Goal: Transaction & Acquisition: Subscribe to service/newsletter

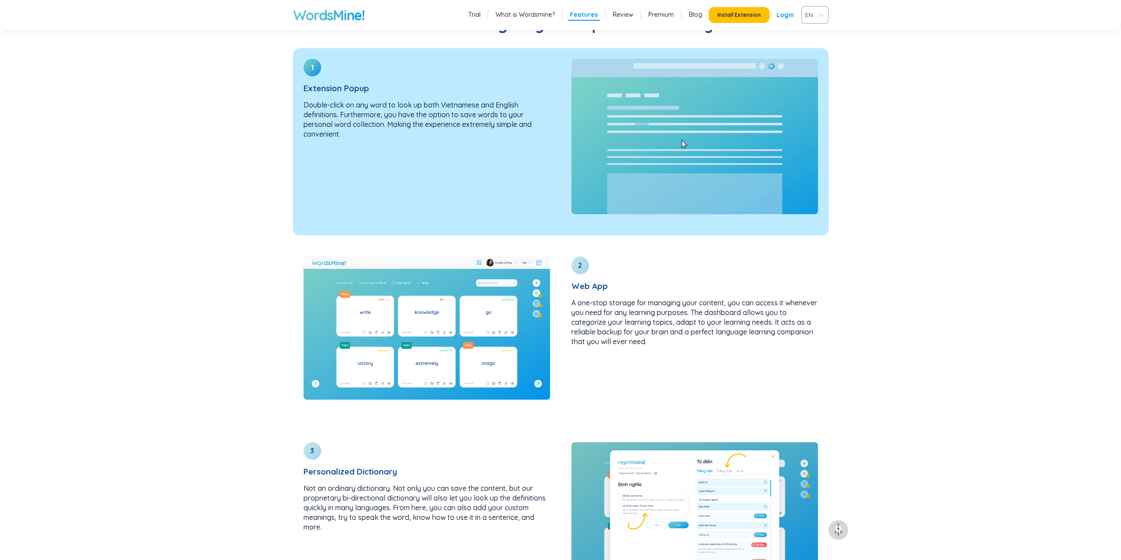
scroll to position [925, 0]
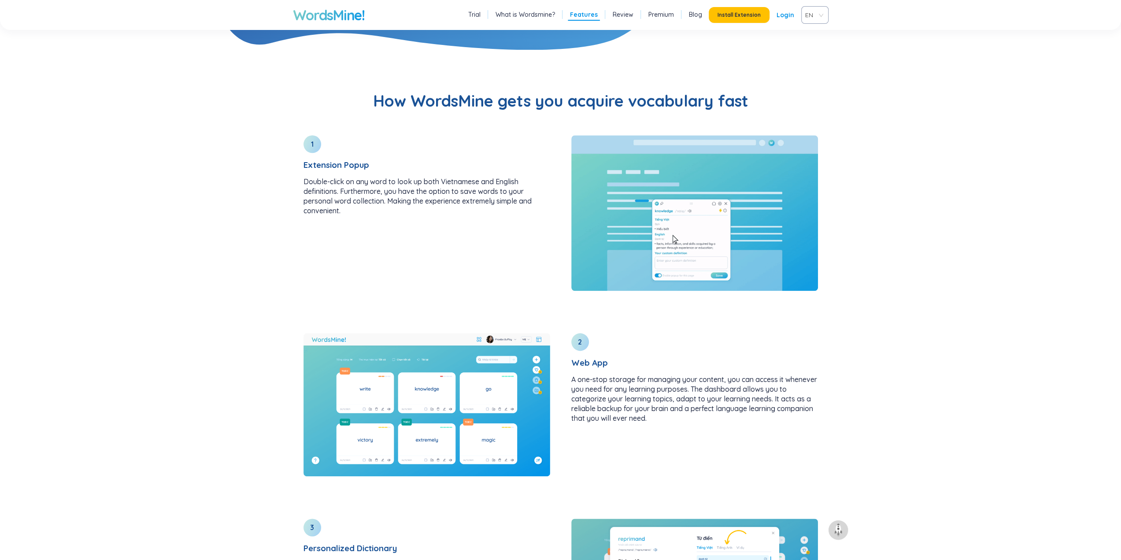
click at [664, 15] on link "Premium" at bounding box center [662, 14] width 26 height 9
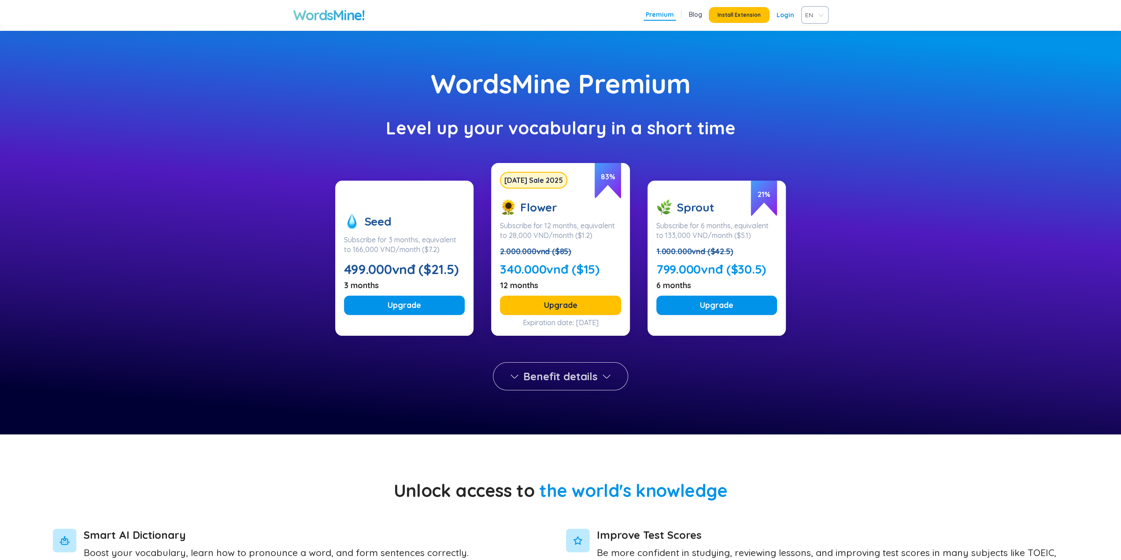
click at [542, 378] on span "Benefit details" at bounding box center [560, 376] width 74 height 14
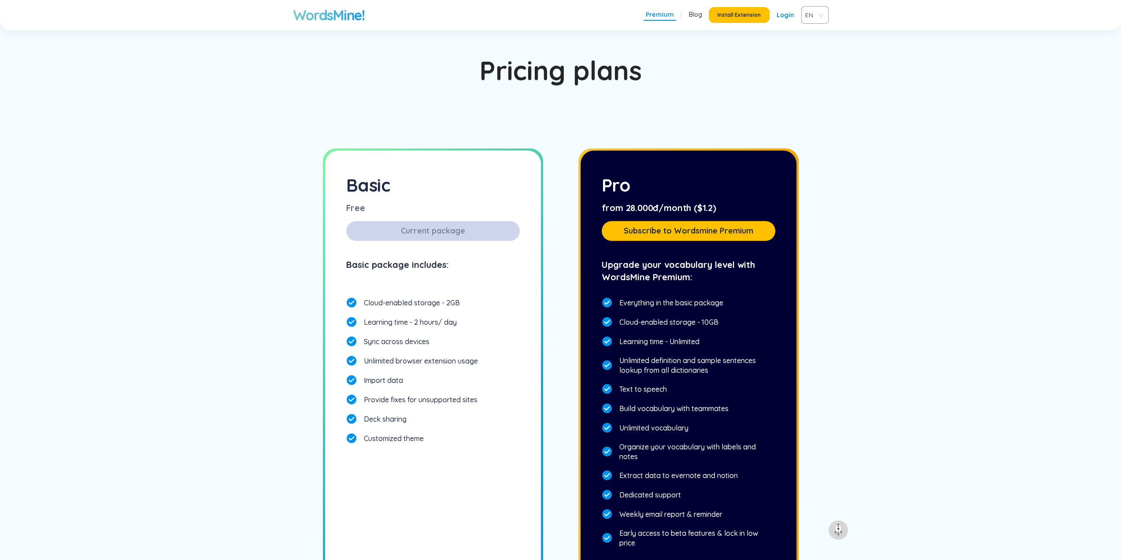
scroll to position [2388, 0]
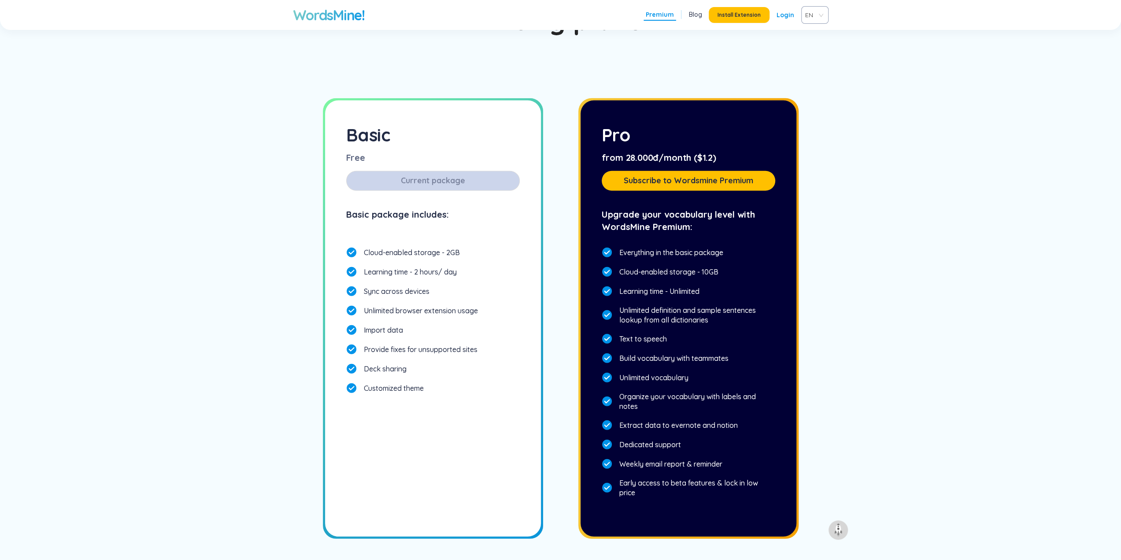
click at [827, 20] on div "EN" at bounding box center [814, 15] width 27 height 18
click at [820, 52] on div "VIE" at bounding box center [815, 49] width 16 height 10
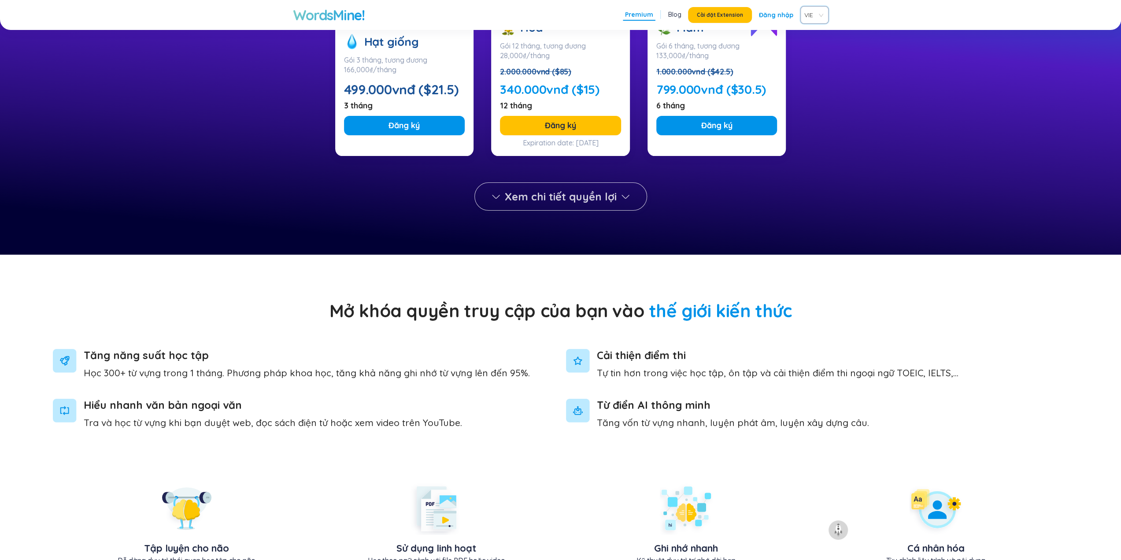
scroll to position [72, 0]
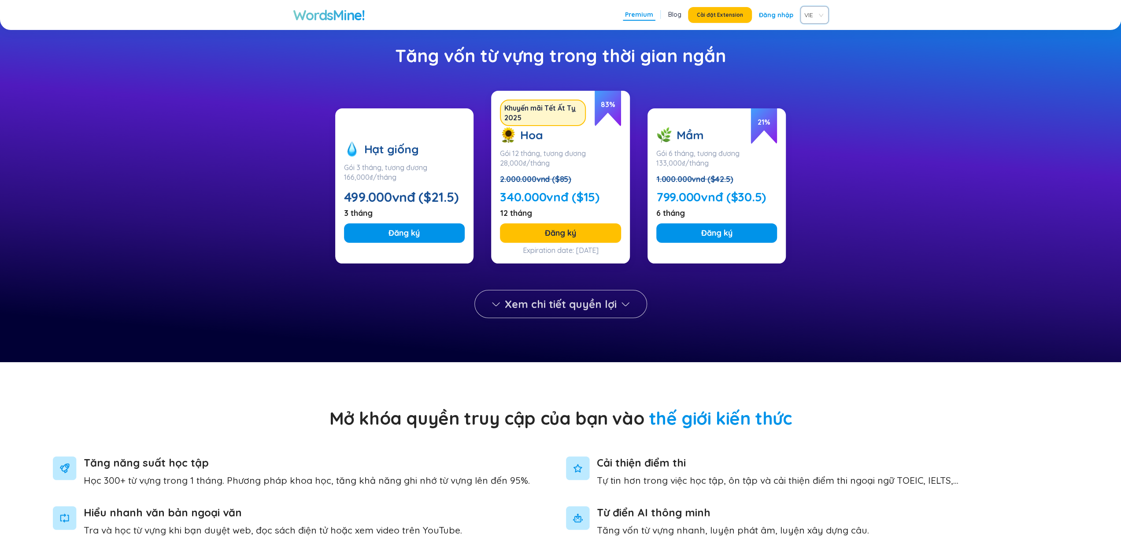
click at [508, 305] on span "Xem chi tiết quyền lợi" at bounding box center [561, 304] width 112 height 14
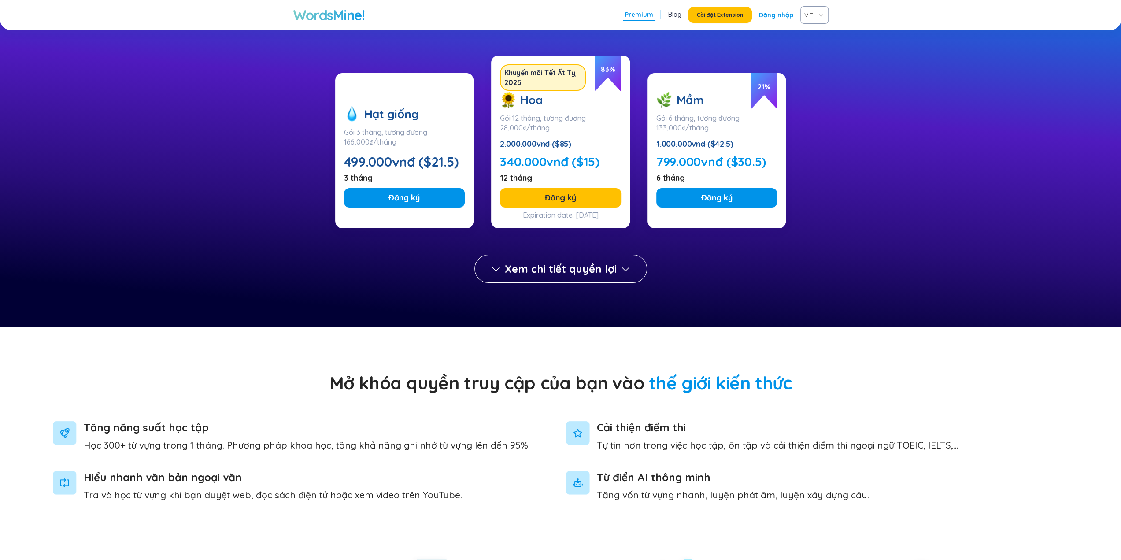
scroll to position [0, 0]
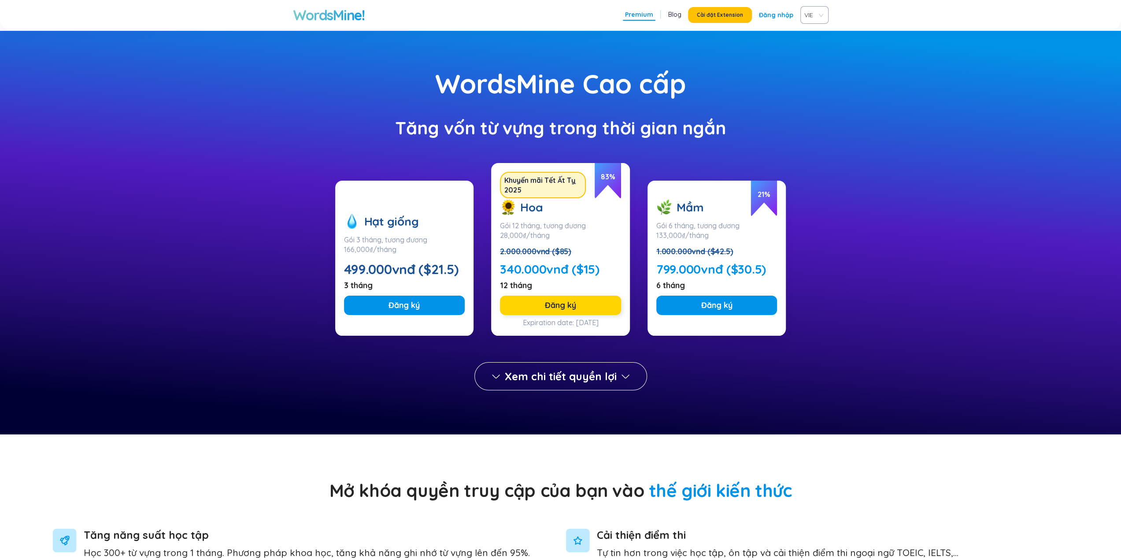
click at [560, 303] on span "Đăng ký" at bounding box center [560, 305] width 31 height 12
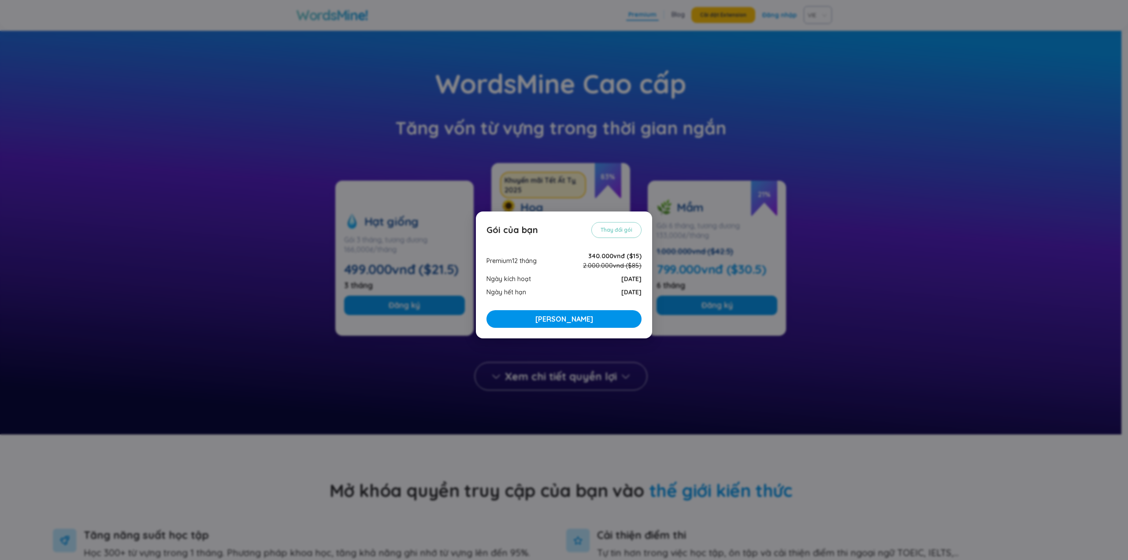
click at [943, 218] on div "Gói của bạn [PERSON_NAME] đổi gói Premium 12 tháng 340.000vnđ ($15) 2.000.000vn…" at bounding box center [564, 280] width 1128 height 560
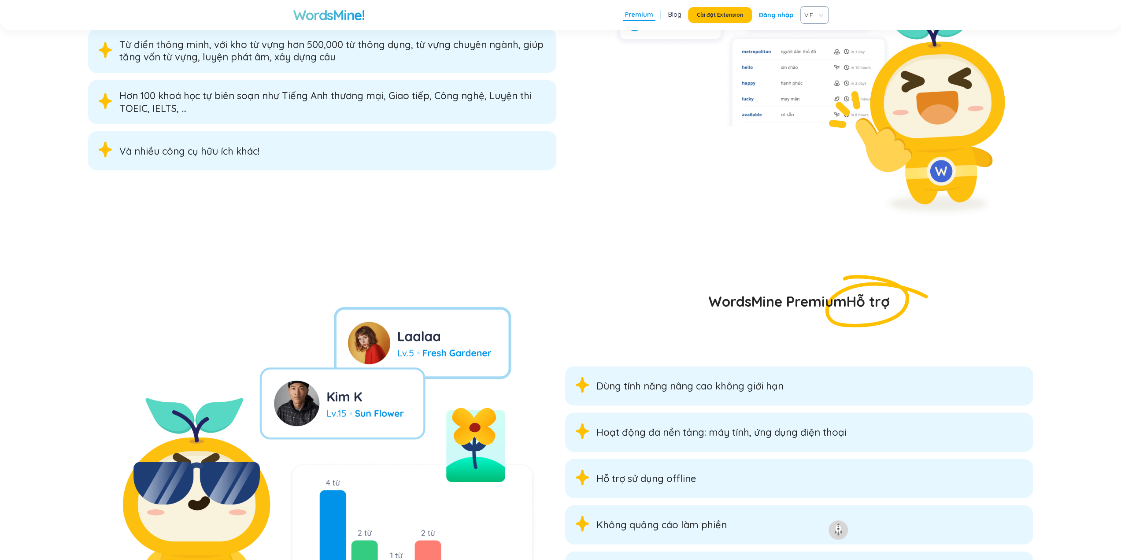
scroll to position [1586, 0]
